Goal: Information Seeking & Learning: Learn about a topic

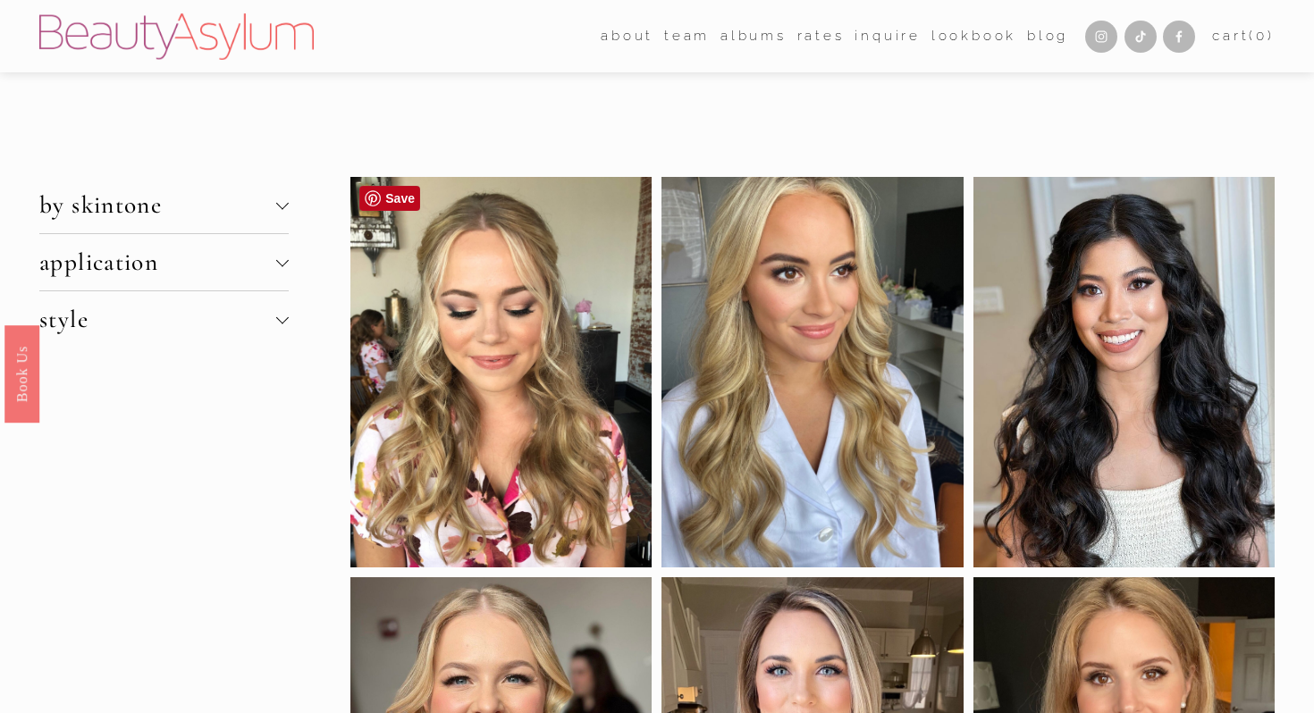
click at [518, 289] on div at bounding box center [500, 372] width 301 height 391
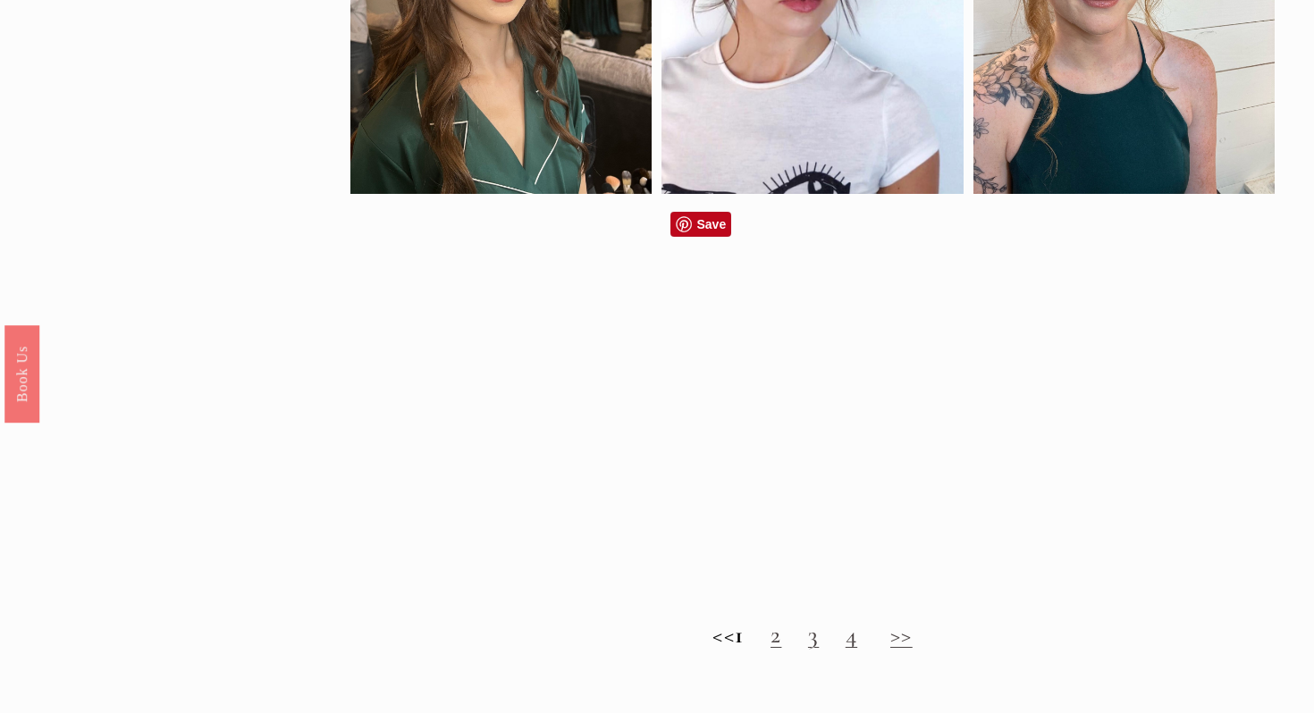
scroll to position [1554, 0]
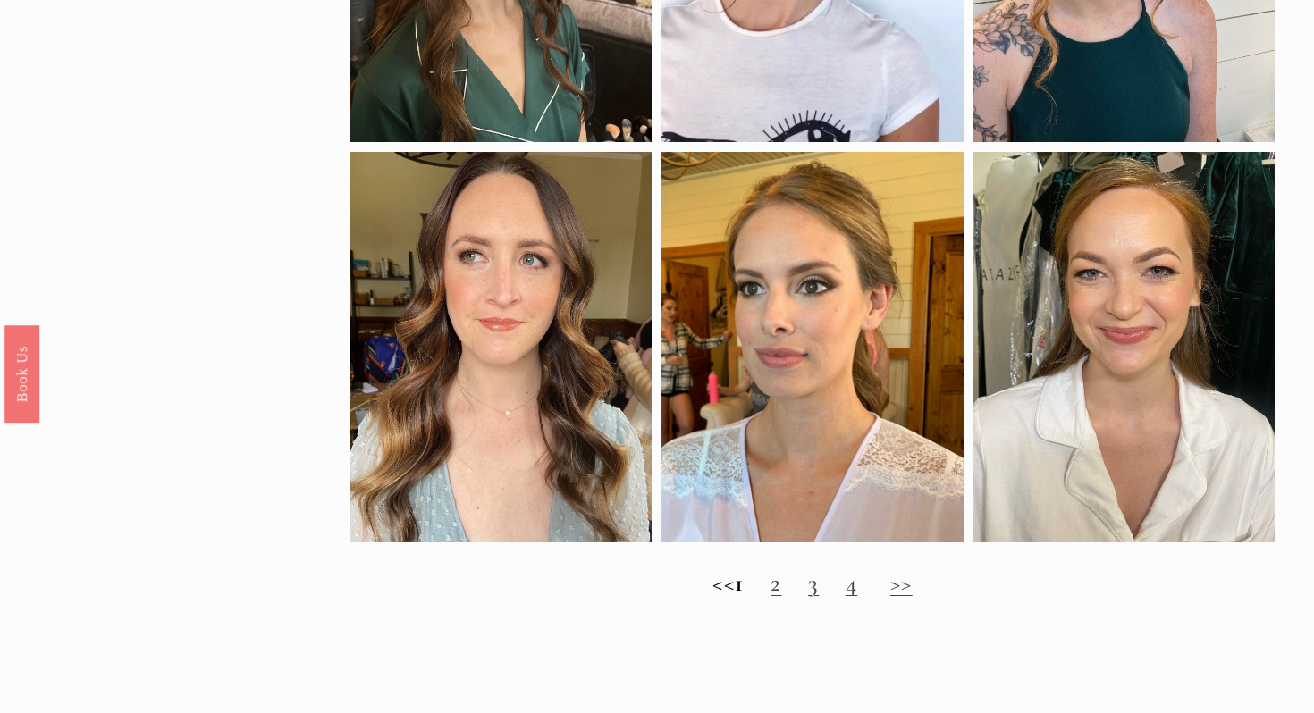
click at [781, 587] on link "2" at bounding box center [776, 584] width 11 height 30
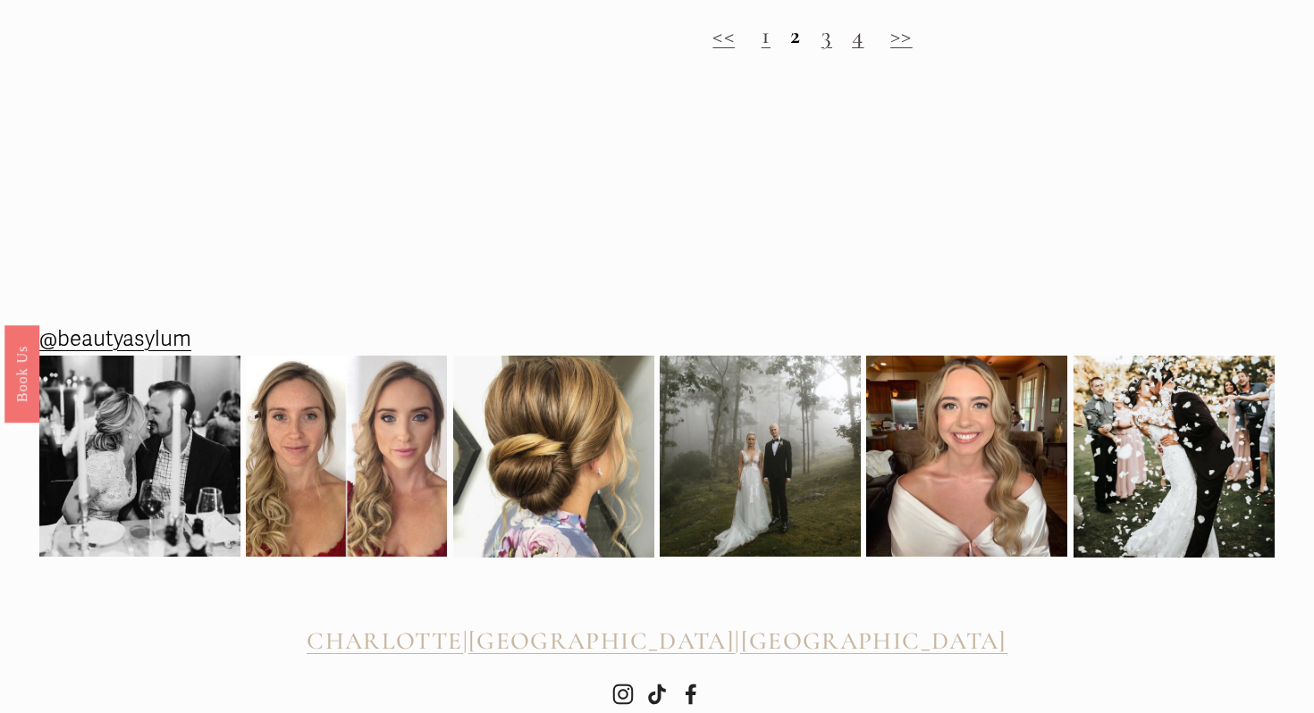
scroll to position [2085, 0]
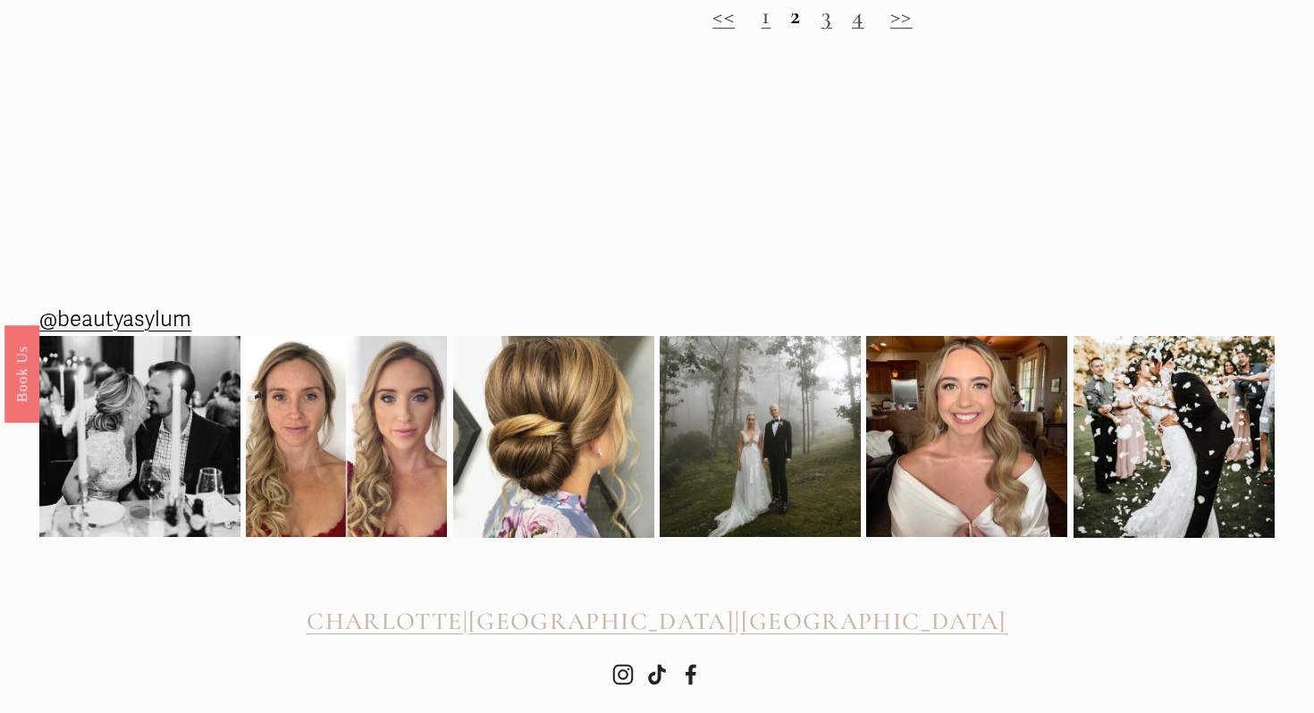
click at [827, 24] on link "3" at bounding box center [827, 16] width 11 height 30
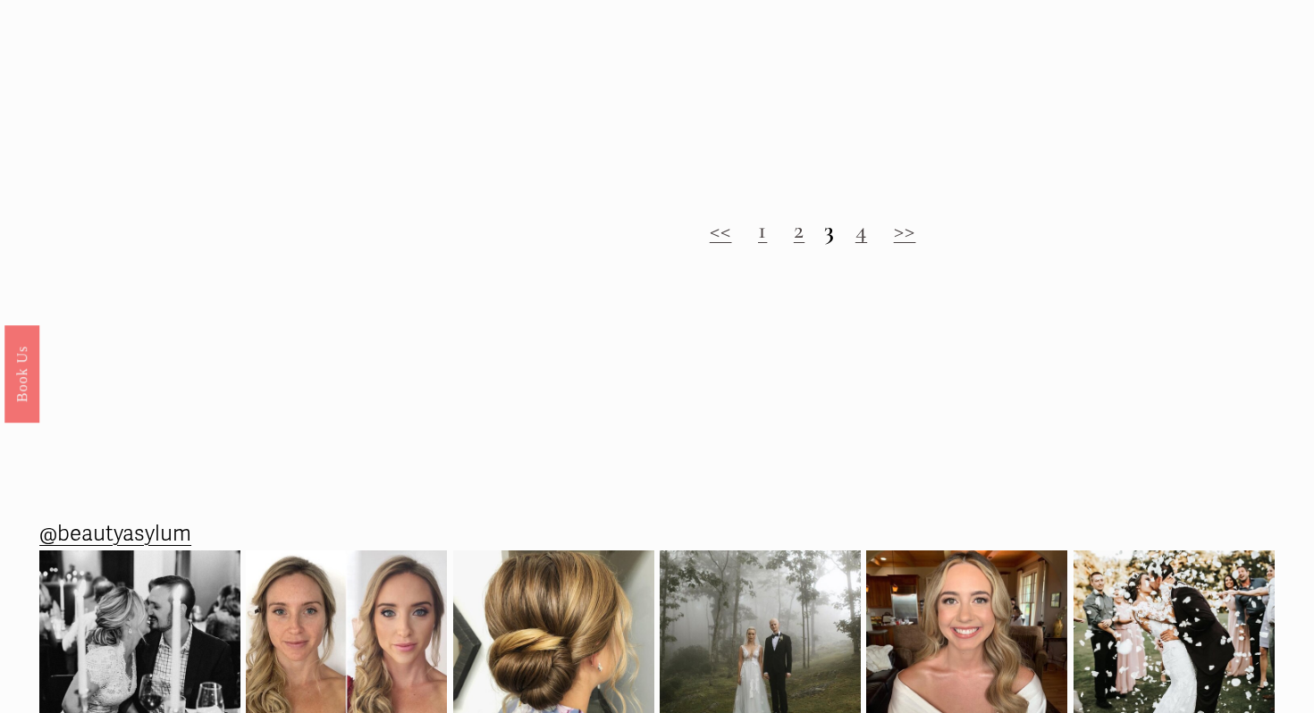
scroll to position [1987, 0]
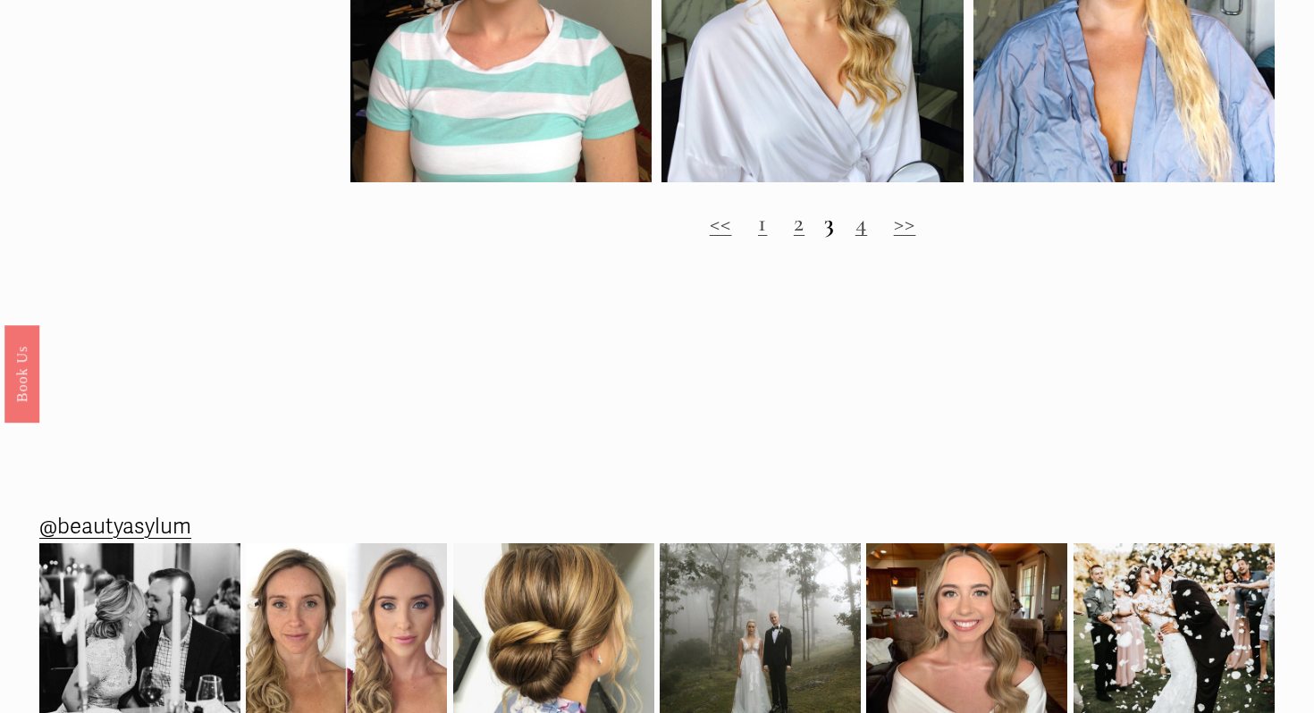
click at [862, 224] on link "4" at bounding box center [862, 223] width 12 height 30
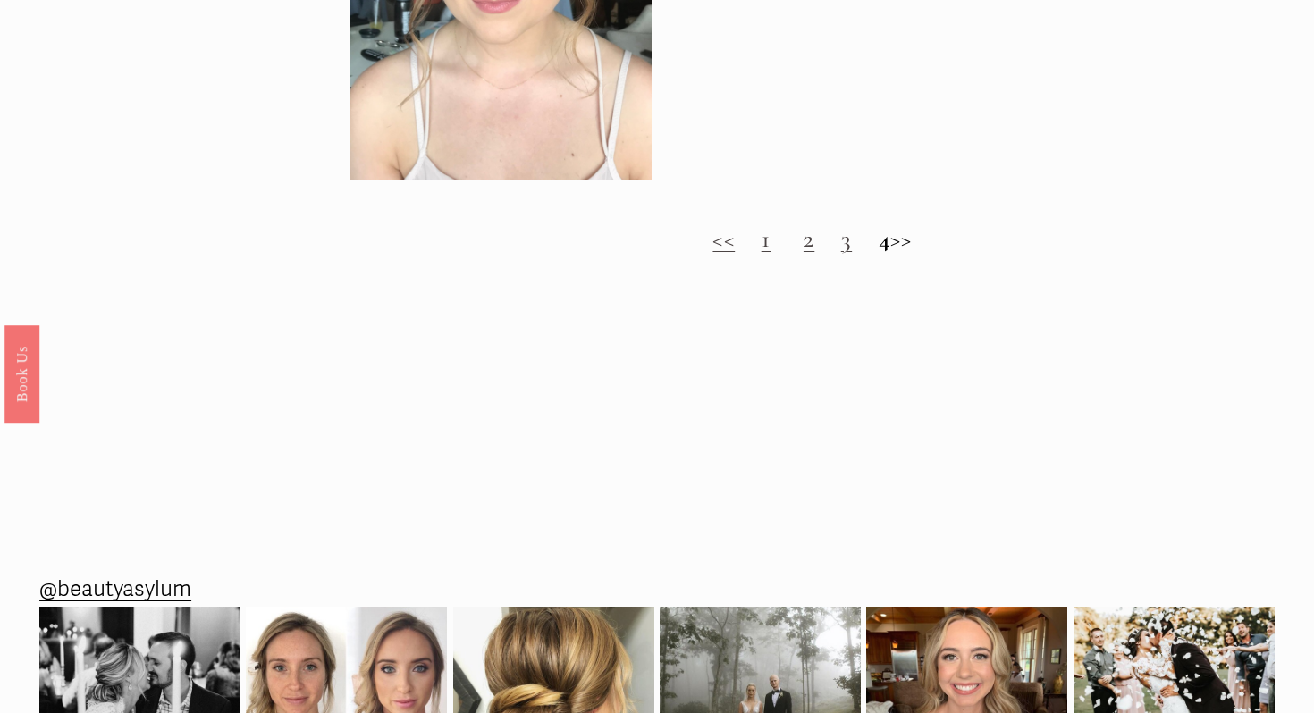
scroll to position [1915, 0]
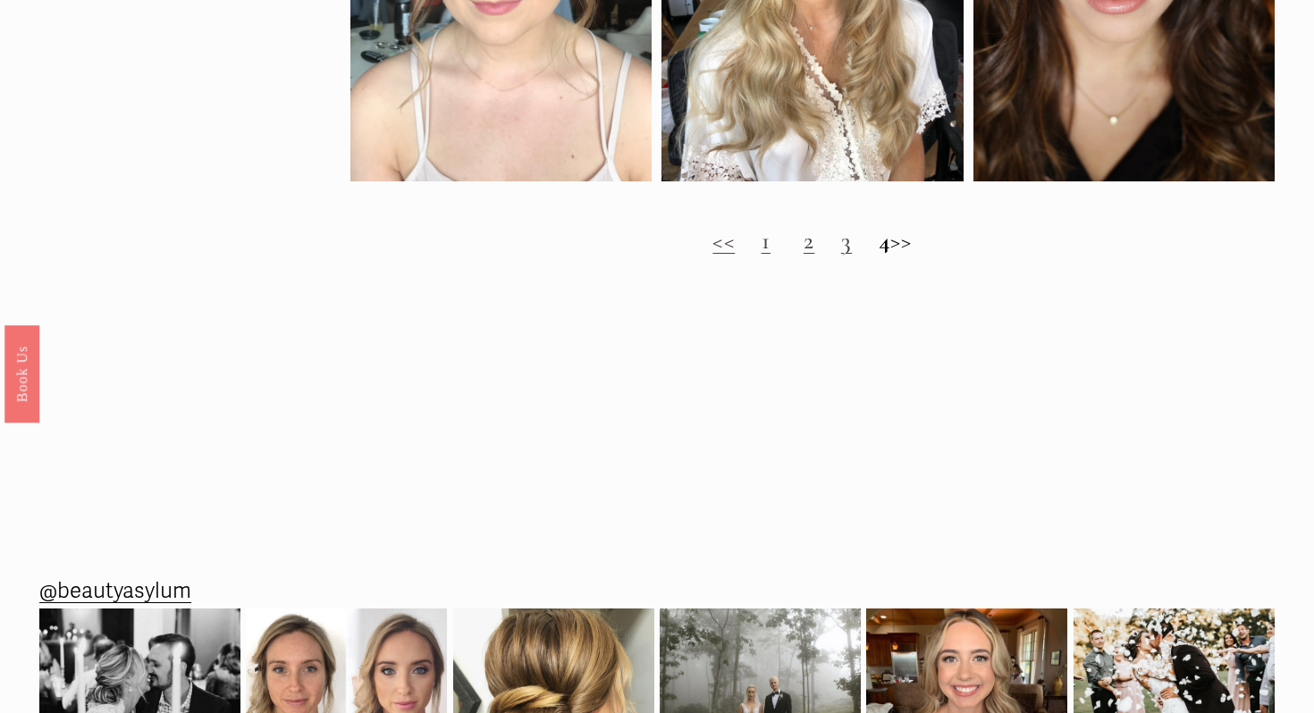
click at [915, 240] on h2 "<< 1 2 3 4 >>" at bounding box center [812, 241] width 924 height 29
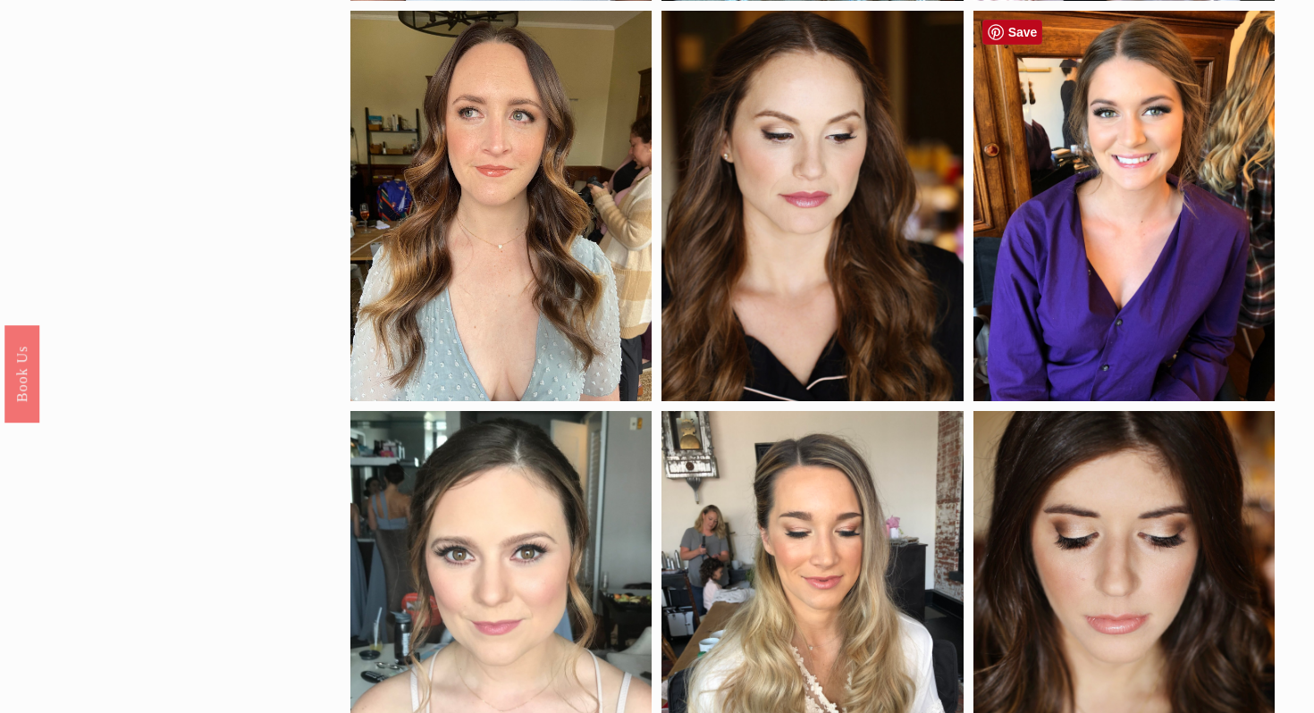
scroll to position [1291, 0]
